Goal: Information Seeking & Learning: Learn about a topic

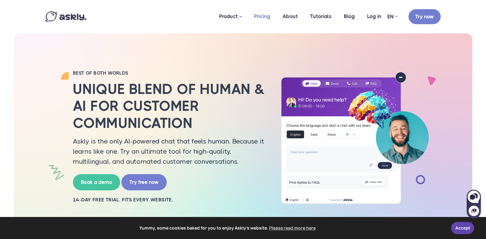
click at [264, 17] on link "Pricing" at bounding box center [262, 17] width 28 height 30
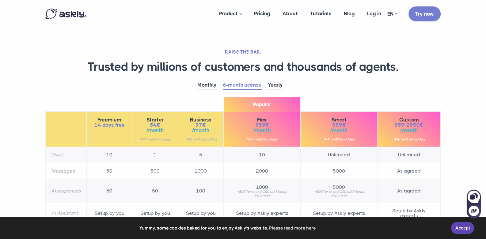
click at [70, 12] on img at bounding box center [65, 14] width 41 height 10
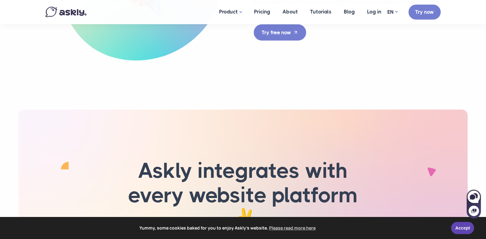
scroll to position [1746, 0]
